Goal: Go to known website: Access a specific website the user already knows

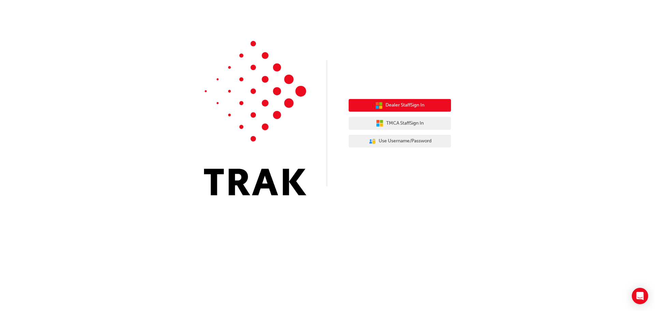
click at [409, 103] on span "Dealer Staff Sign In" at bounding box center [405, 105] width 39 height 8
